Goal: Task Accomplishment & Management: Use online tool/utility

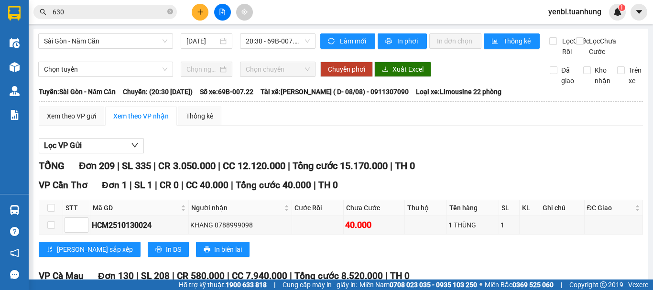
scroll to position [4398, 0]
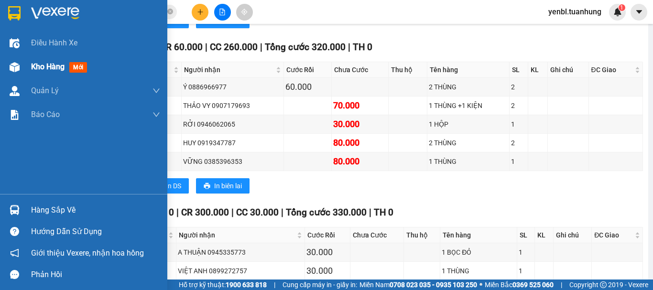
click at [42, 63] on span "Kho hàng" at bounding box center [47, 66] width 33 height 9
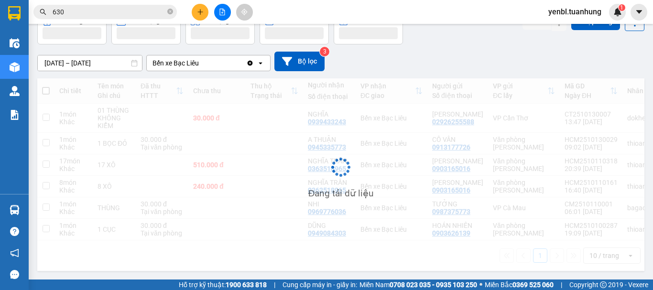
scroll to position [60, 0]
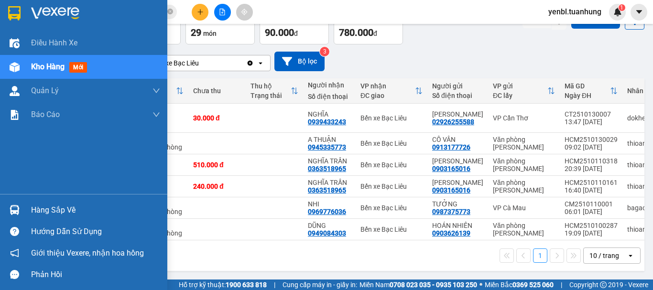
click at [55, 210] on div "Hàng sắp về" at bounding box center [95, 210] width 129 height 14
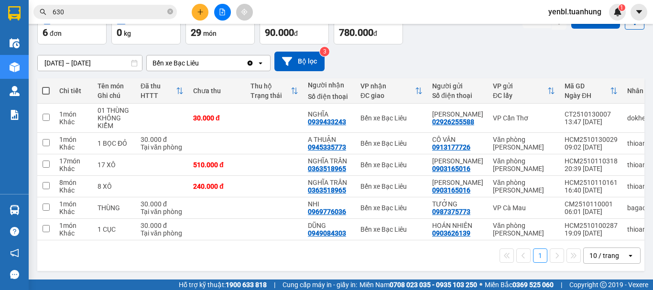
click at [459, 94] on section "Kết quả tìm kiếm ( 2706 ) Bộ lọc Mã ĐH Trạng thái Món hàng Thu hộ Tổng cước Chư…" at bounding box center [326, 145] width 653 height 290
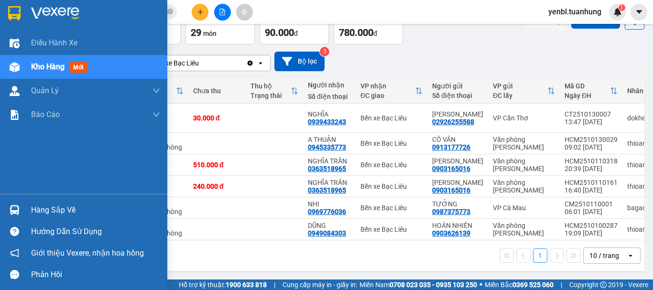
click at [45, 206] on div "Hàng sắp về" at bounding box center [95, 210] width 129 height 14
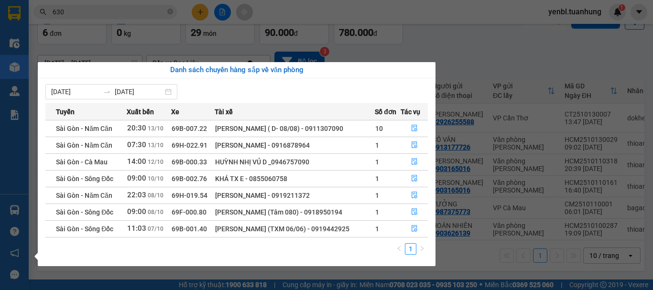
click at [456, 68] on section "Kết quả tìm kiếm ( 2706 ) Bộ lọc Mã ĐH Trạng thái Món hàng Thu hộ Tổng cước Chư…" at bounding box center [326, 145] width 653 height 290
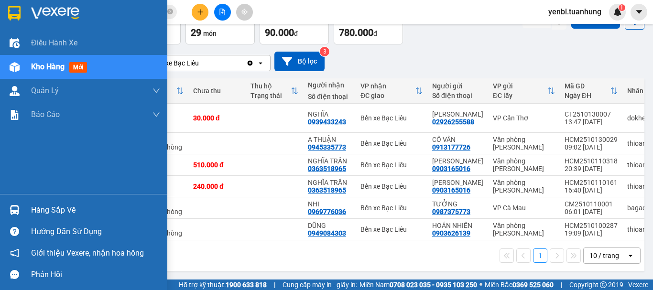
click at [33, 217] on div "Hàng sắp về" at bounding box center [95, 210] width 129 height 14
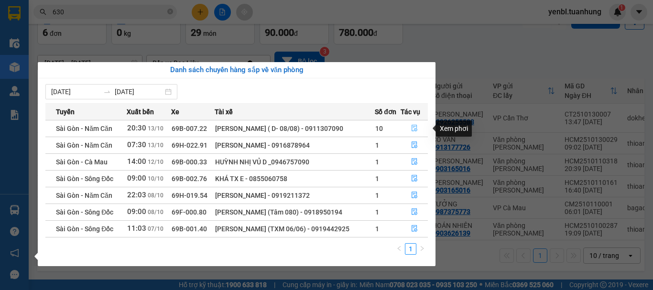
click at [410, 127] on button "button" at bounding box center [414, 128] width 26 height 15
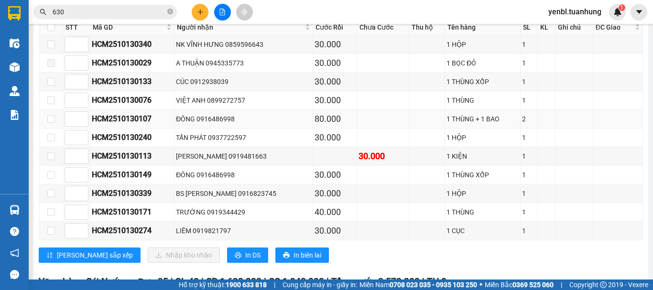
scroll to position [4160, 0]
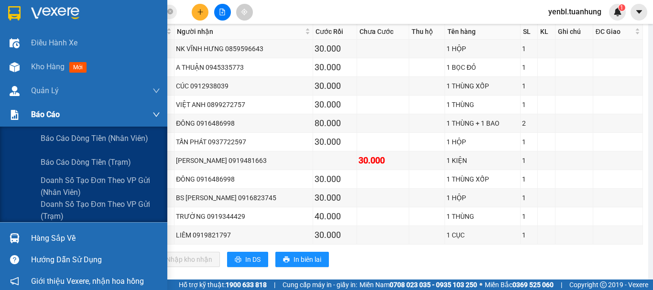
click at [28, 118] on div "Báo cáo" at bounding box center [83, 115] width 167 height 24
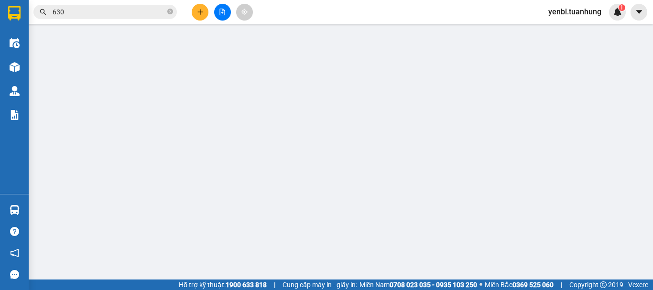
scroll to position [48, 0]
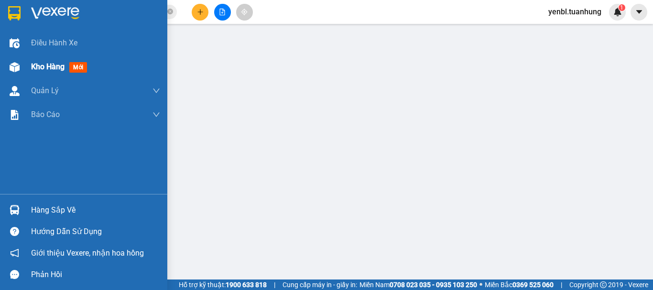
click at [41, 68] on span "Kho hàng" at bounding box center [47, 66] width 33 height 9
